Goal: Use online tool/utility

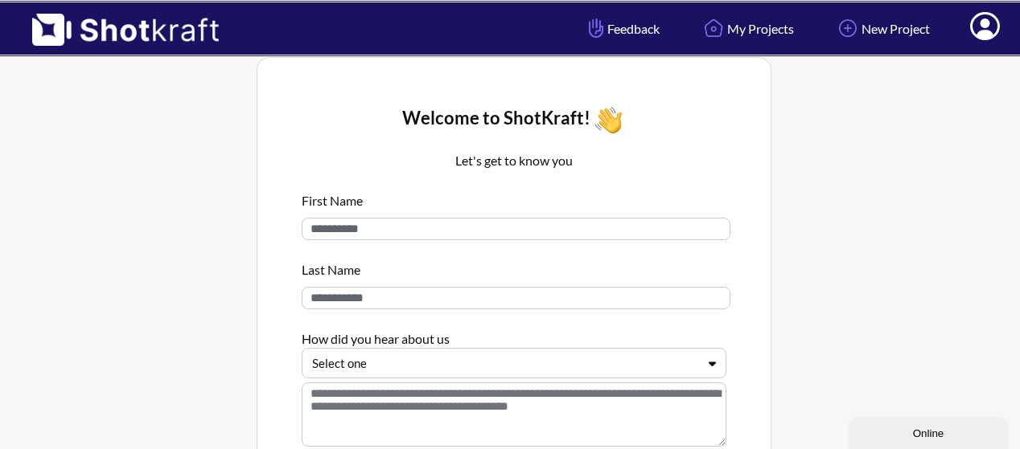
click at [415, 225] on input at bounding box center [516, 229] width 429 height 23
type input "*****"
type input "*******"
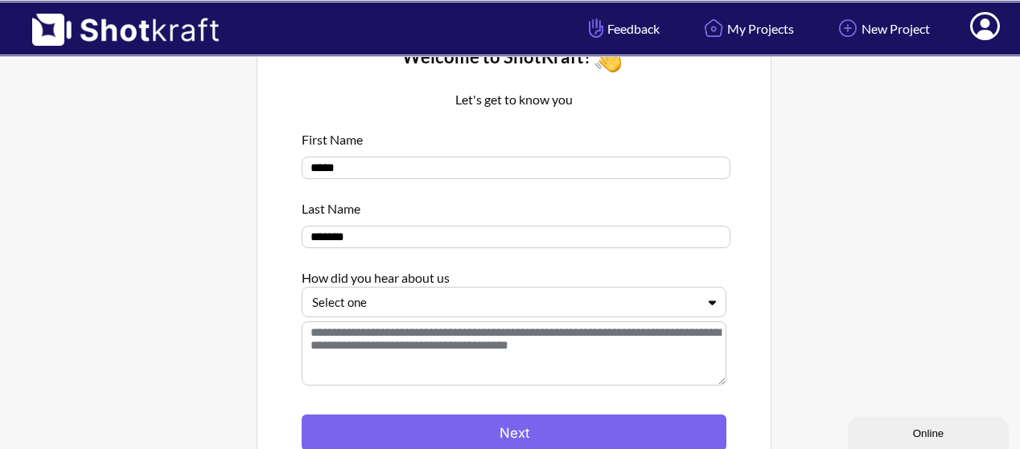
scroll to position [240, 0]
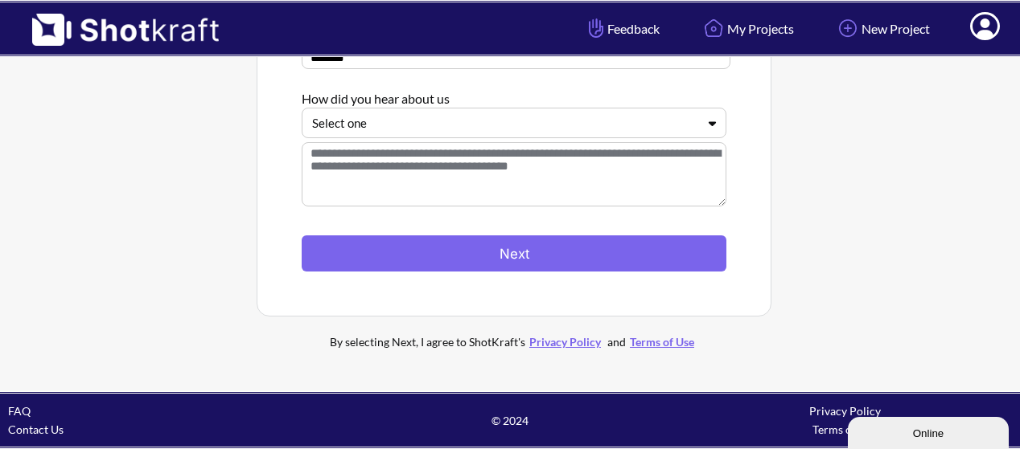
click at [503, 124] on div at bounding box center [504, 123] width 384 height 18
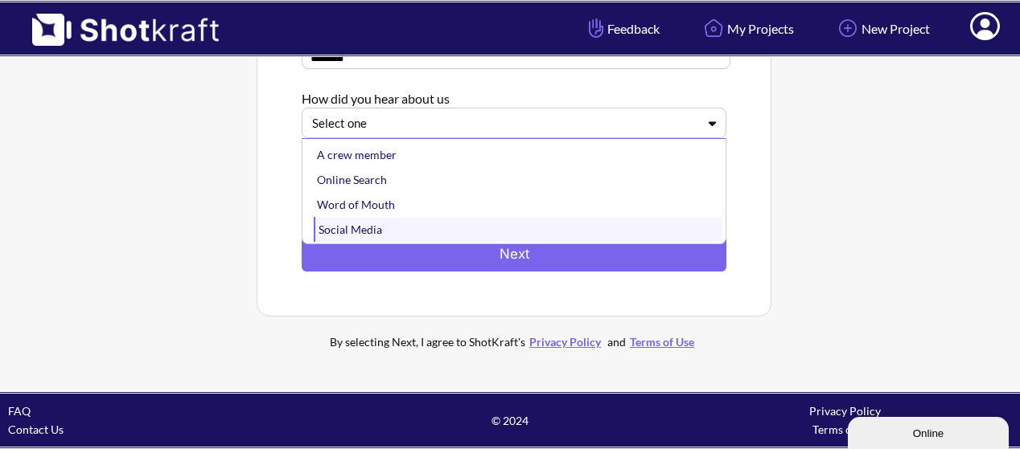
click at [358, 228] on div "Social Media" at bounding box center [518, 229] width 408 height 25
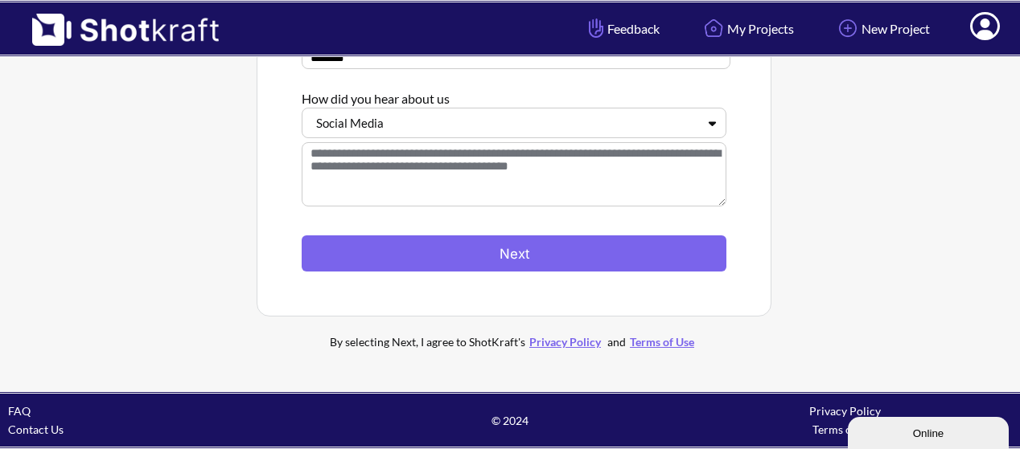
click at [403, 162] on textarea at bounding box center [514, 174] width 425 height 64
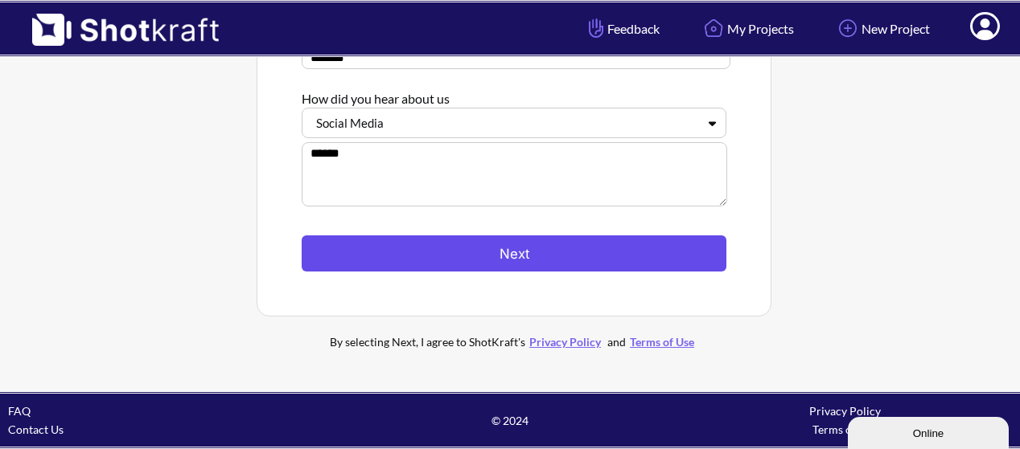
type textarea "******"
click at [460, 253] on button "Next" at bounding box center [514, 254] width 425 height 36
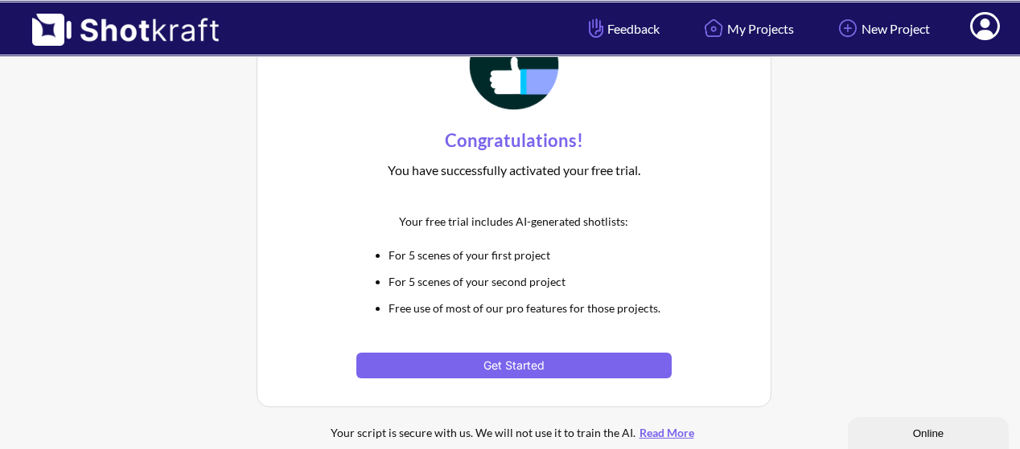
scroll to position [80, 0]
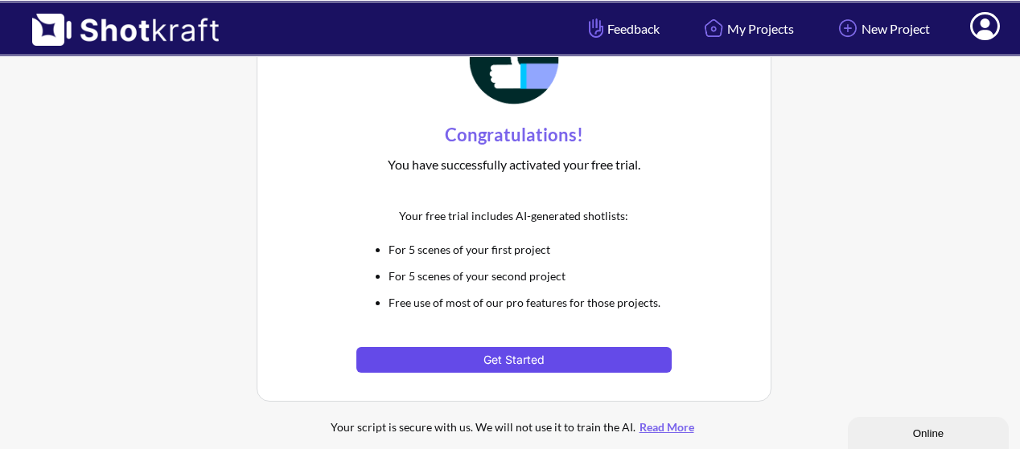
click at [538, 363] on button "Get Started" at bounding box center [513, 360] width 314 height 26
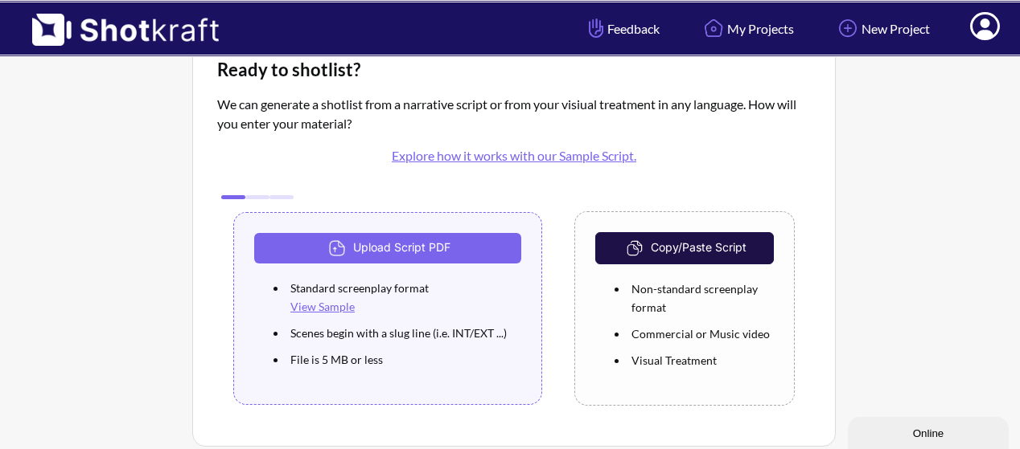
scroll to position [80, 0]
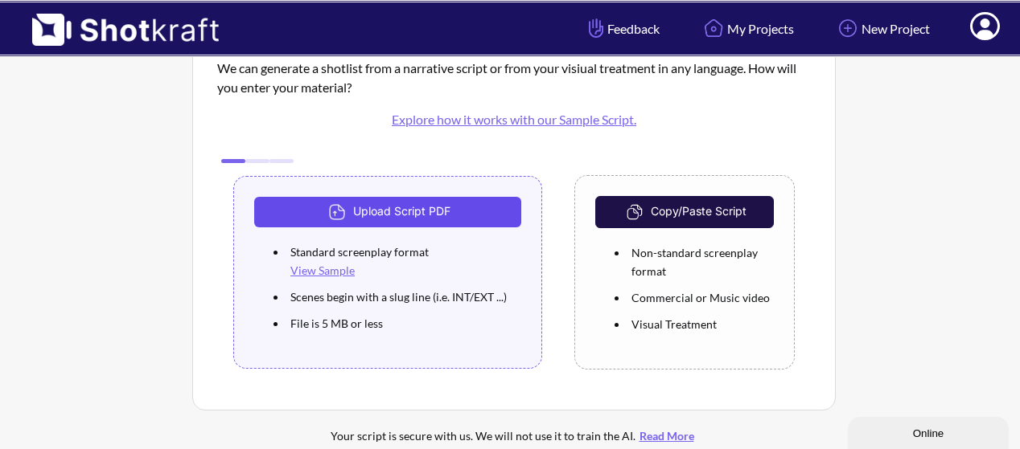
click at [376, 207] on button "Upload Script PDF" at bounding box center [387, 212] width 267 height 31
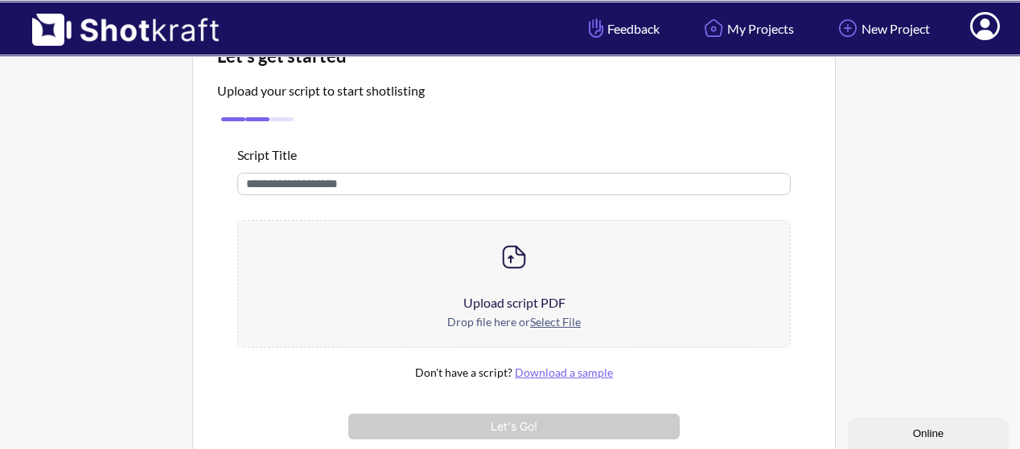
scroll to position [80, 0]
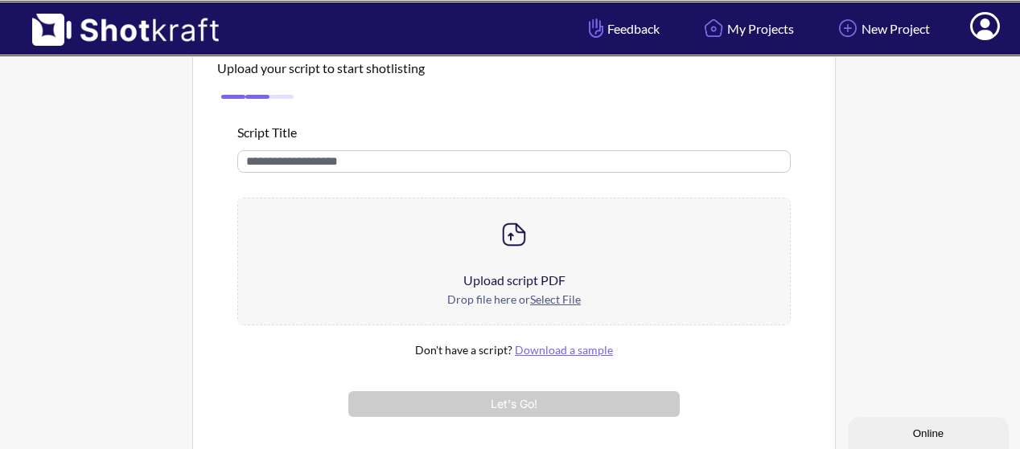
click at [548, 298] on u "Select File" at bounding box center [555, 300] width 51 height 14
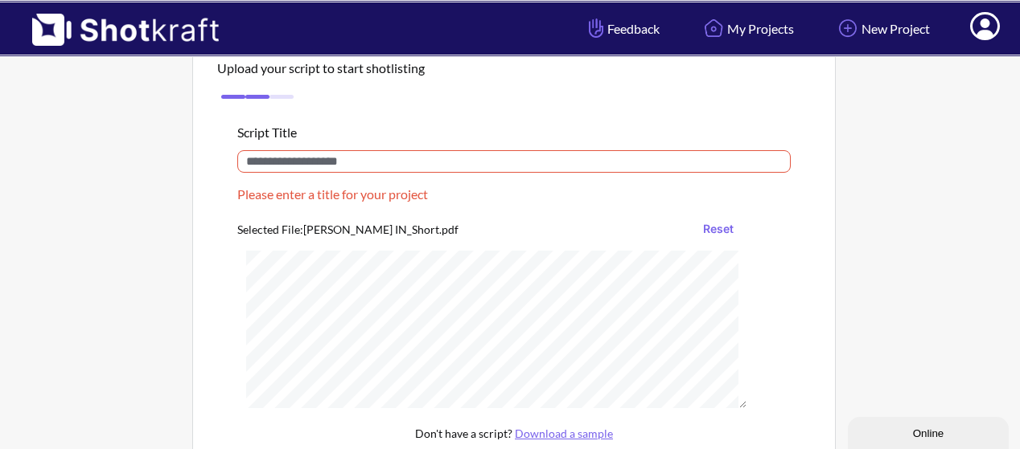
click at [376, 165] on input "text" at bounding box center [513, 161] width 553 height 23
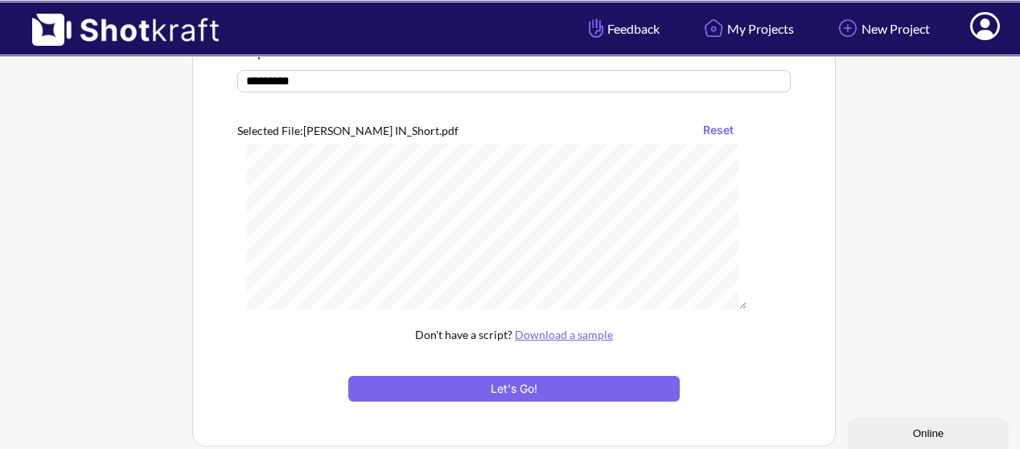
scroll to position [482, 0]
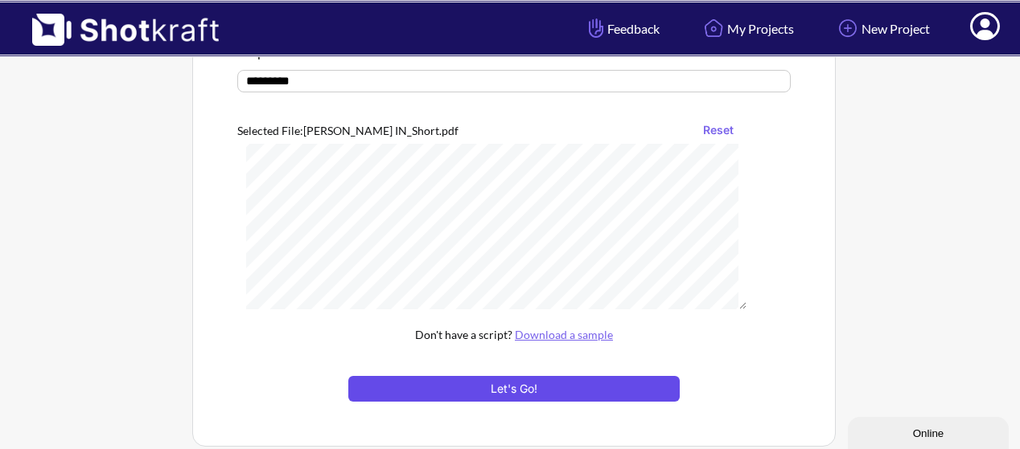
type input "*********"
click at [486, 390] on button "Let's Go!" at bounding box center [513, 389] width 331 height 26
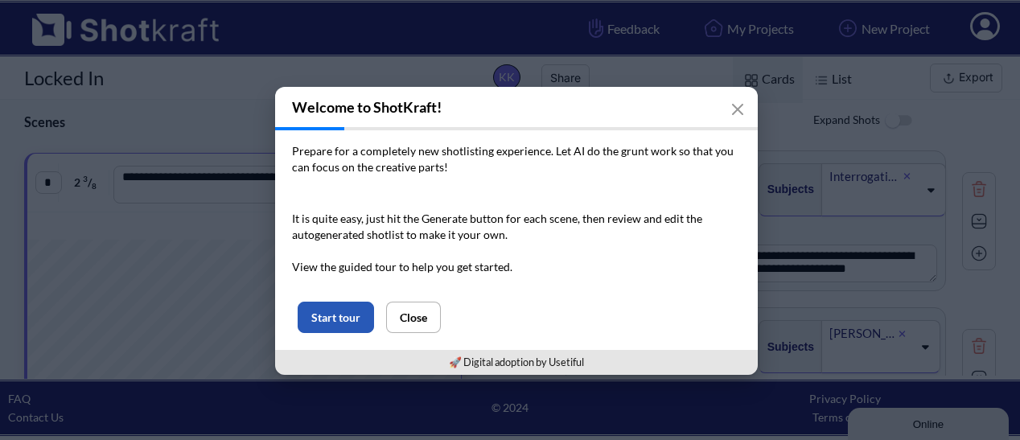
click at [321, 313] on button "Start tour" at bounding box center [336, 317] width 76 height 31
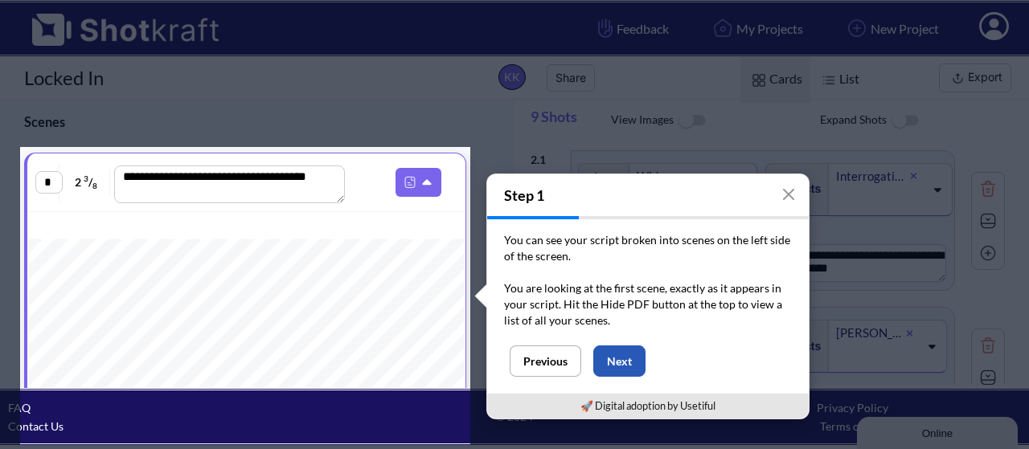
click at [626, 365] on button "Next" at bounding box center [619, 361] width 52 height 31
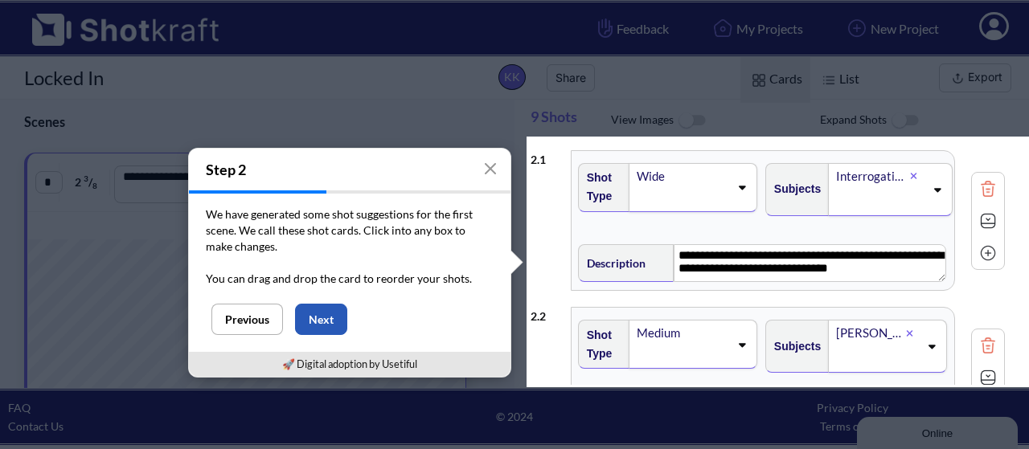
click at [330, 314] on button "Next" at bounding box center [321, 319] width 52 height 31
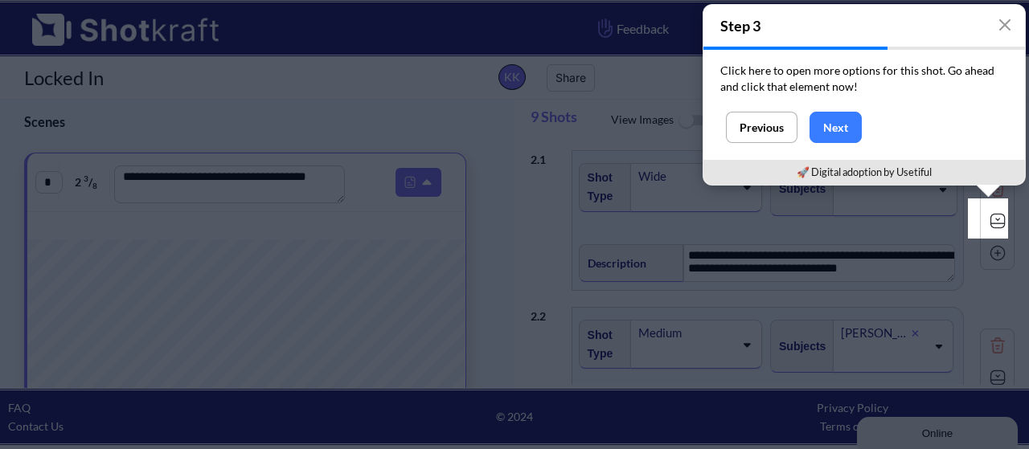
click at [986, 216] on img at bounding box center [998, 221] width 24 height 24
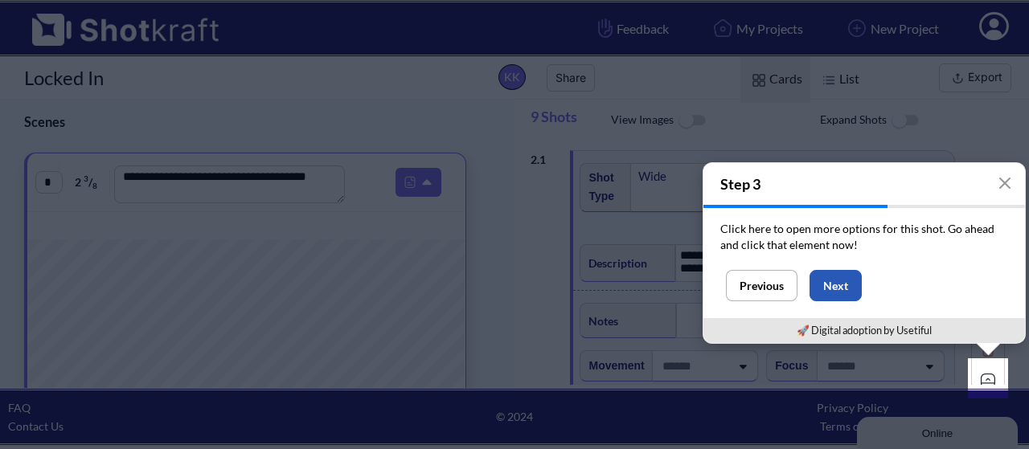
click at [834, 283] on button "Next" at bounding box center [836, 285] width 52 height 31
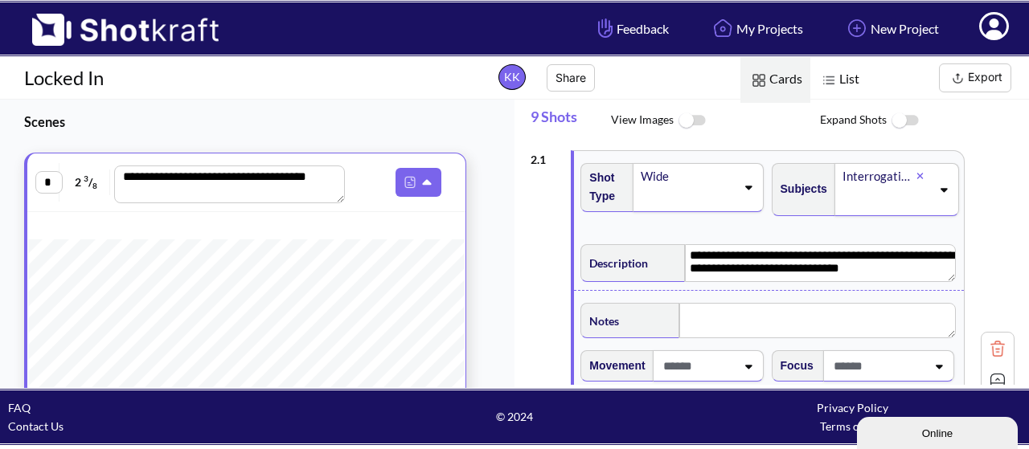
click at [994, 378] on img at bounding box center [998, 381] width 24 height 24
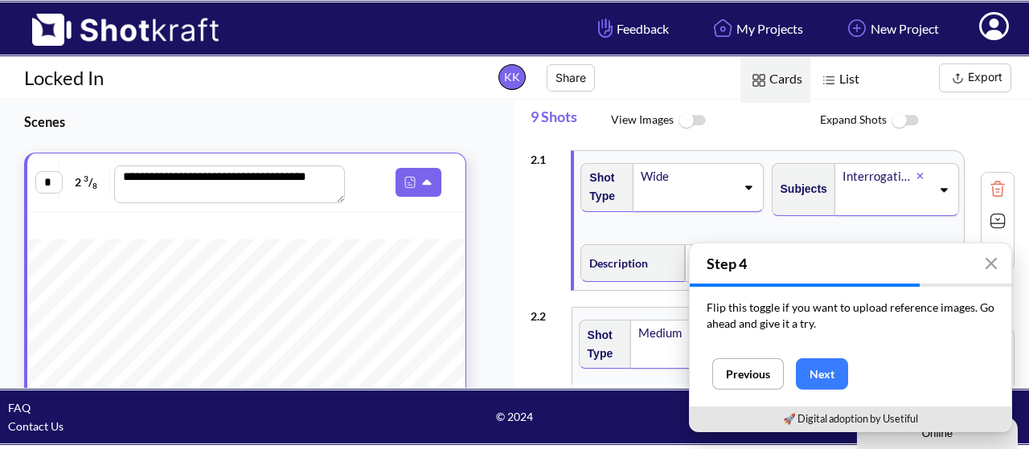
click at [986, 219] on img at bounding box center [998, 221] width 24 height 24
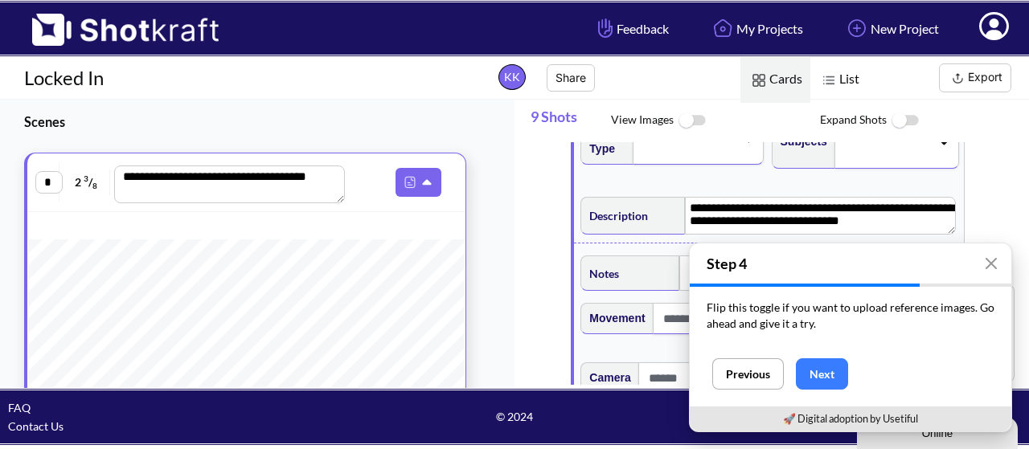
scroll to position [80, 0]
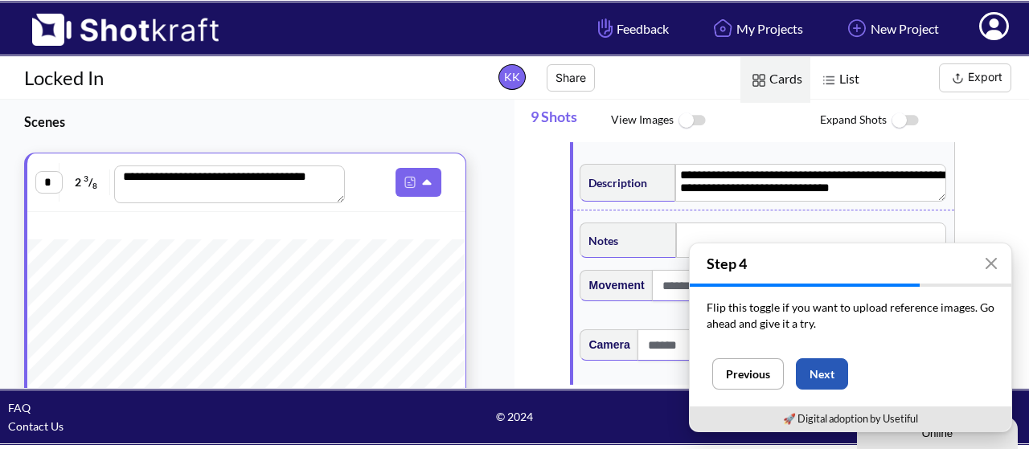
click at [820, 374] on button "Next" at bounding box center [822, 374] width 52 height 31
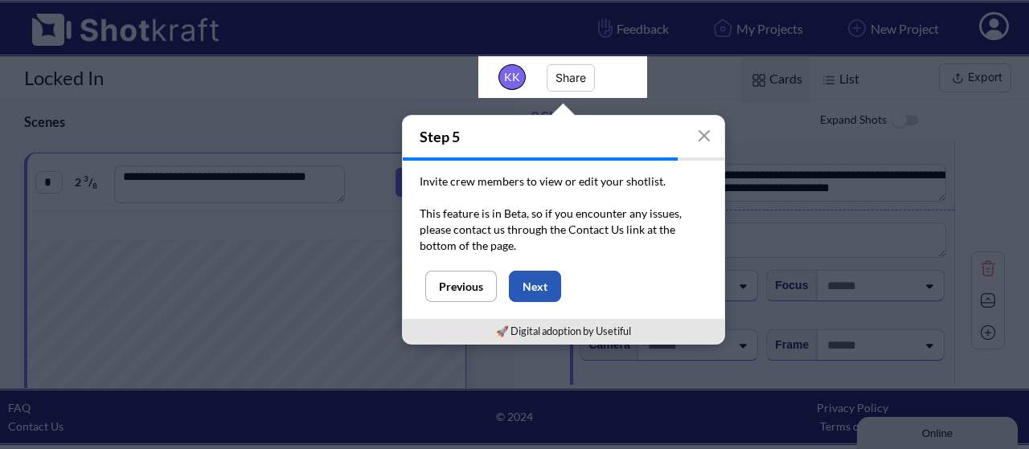
click at [534, 295] on button "Next" at bounding box center [535, 286] width 52 height 31
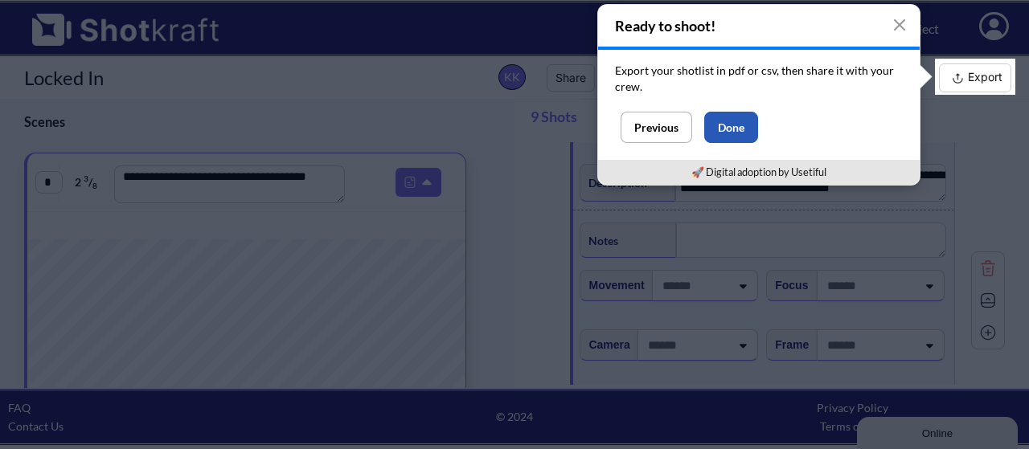
click at [737, 125] on button "Done" at bounding box center [731, 127] width 54 height 31
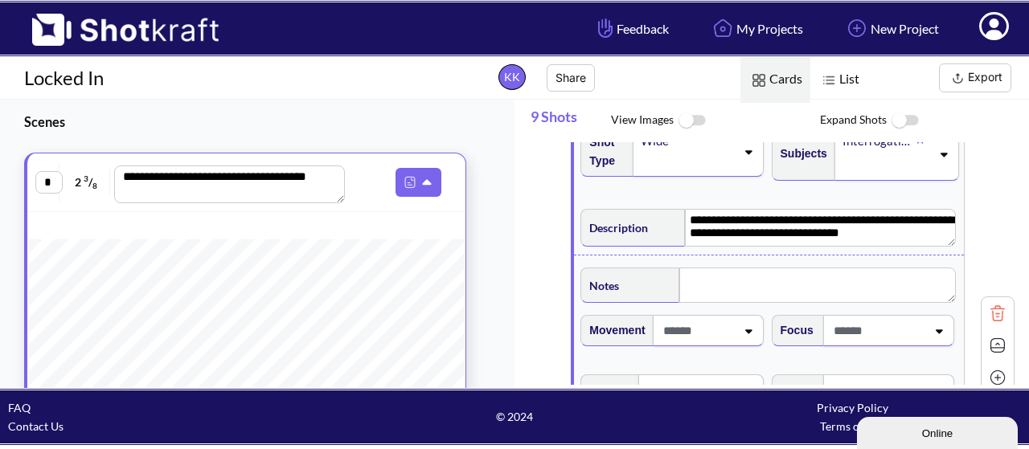
scroll to position [0, 0]
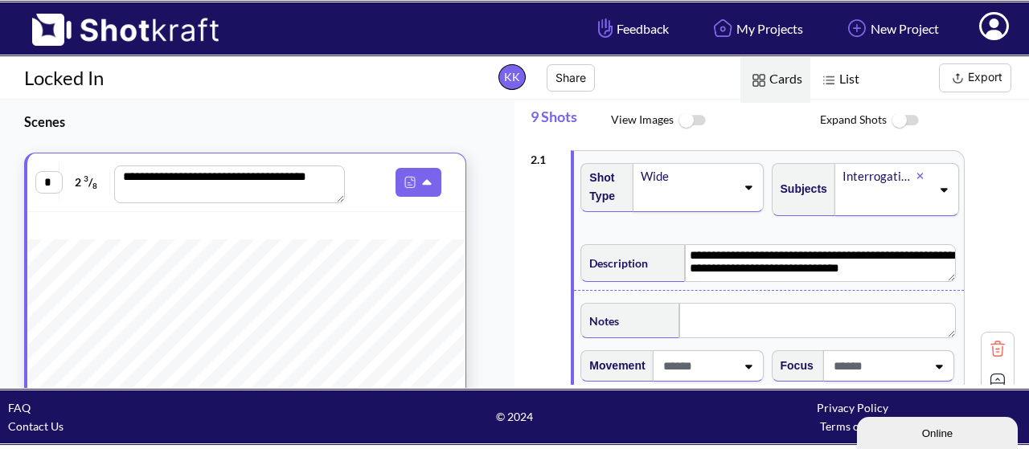
click at [945, 195] on div "Interrogation room" at bounding box center [897, 189] width 125 height 53
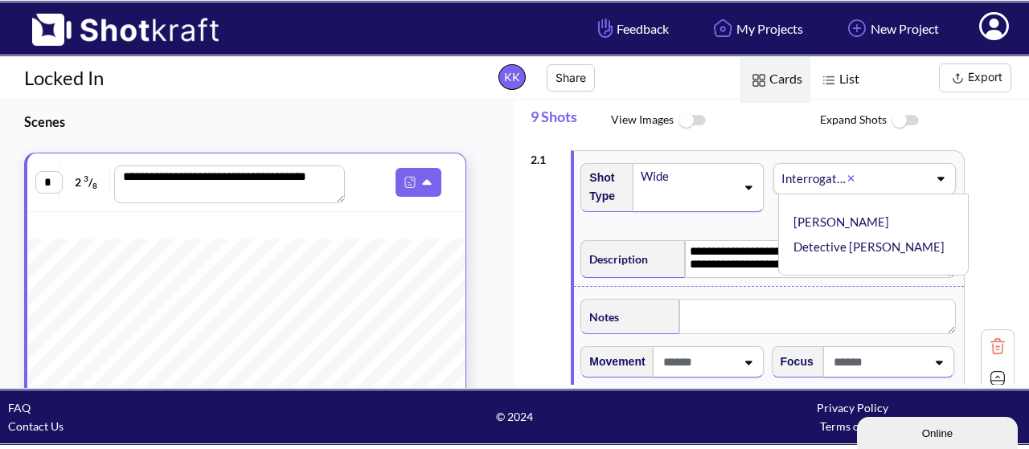
click at [938, 178] on icon at bounding box center [941, 180] width 7 height 4
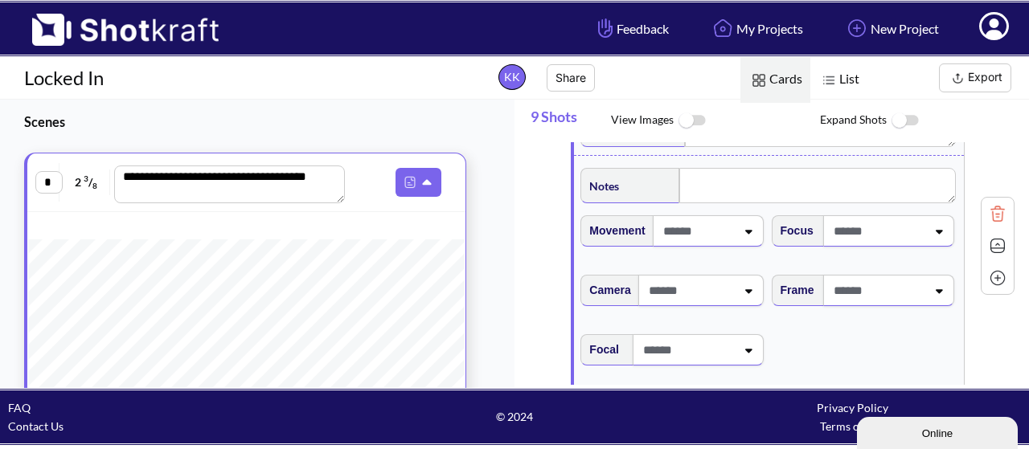
scroll to position [161, 0]
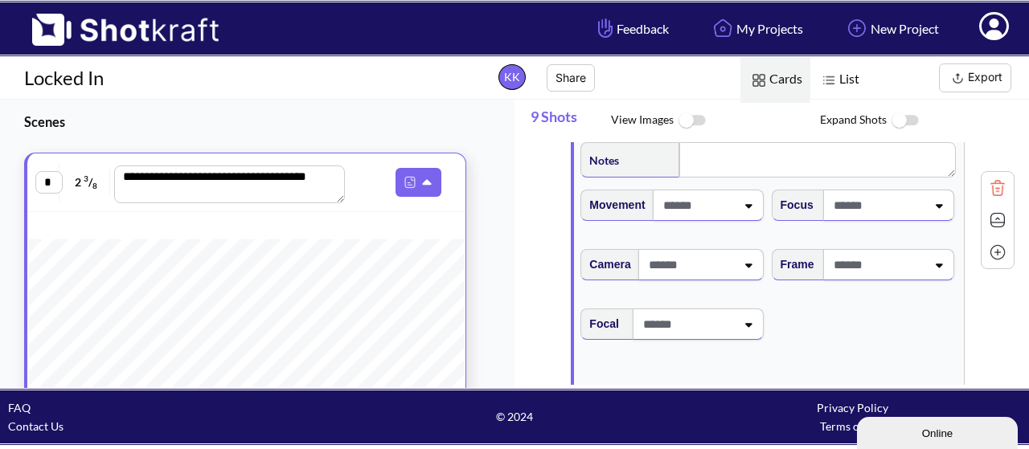
click at [748, 219] on div at bounding box center [708, 205] width 111 height 31
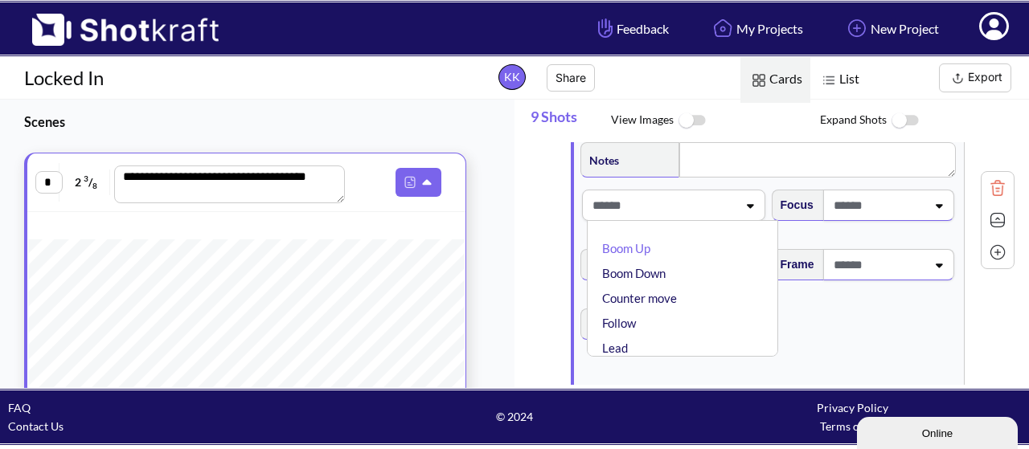
click at [748, 219] on div "Boom Up Boom Down Counter move Follow Lead Pan Left Pan left, Pan Right Pan Rig…" at bounding box center [673, 205] width 183 height 31
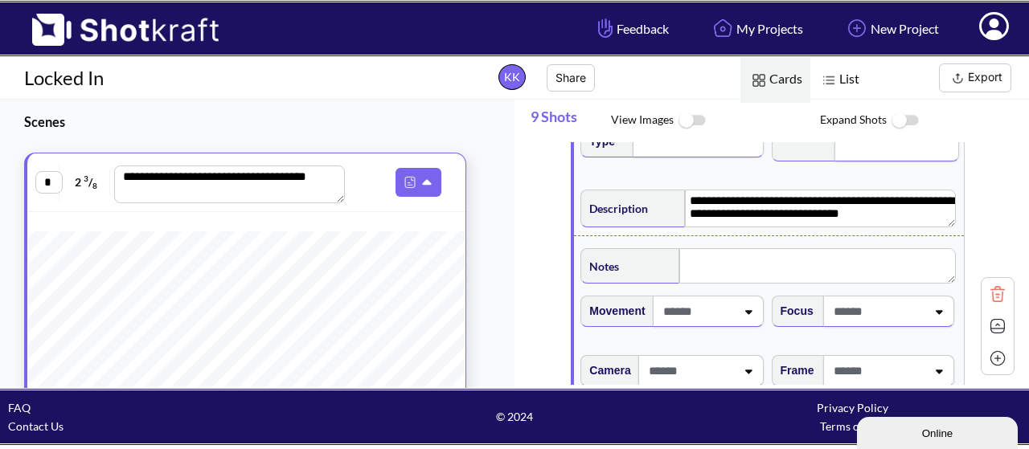
scroll to position [80, 0]
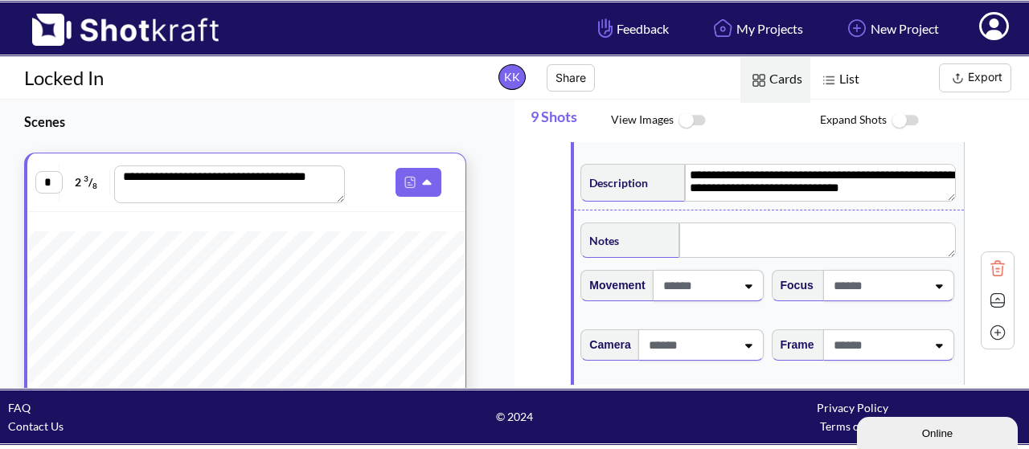
click at [986, 306] on img at bounding box center [998, 301] width 24 height 24
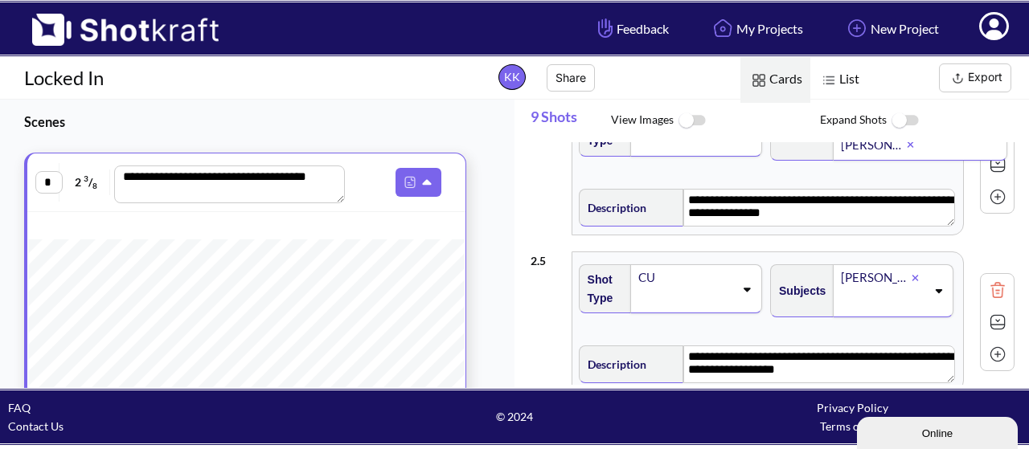
scroll to position [0, 0]
